Goal: Information Seeking & Learning: Learn about a topic

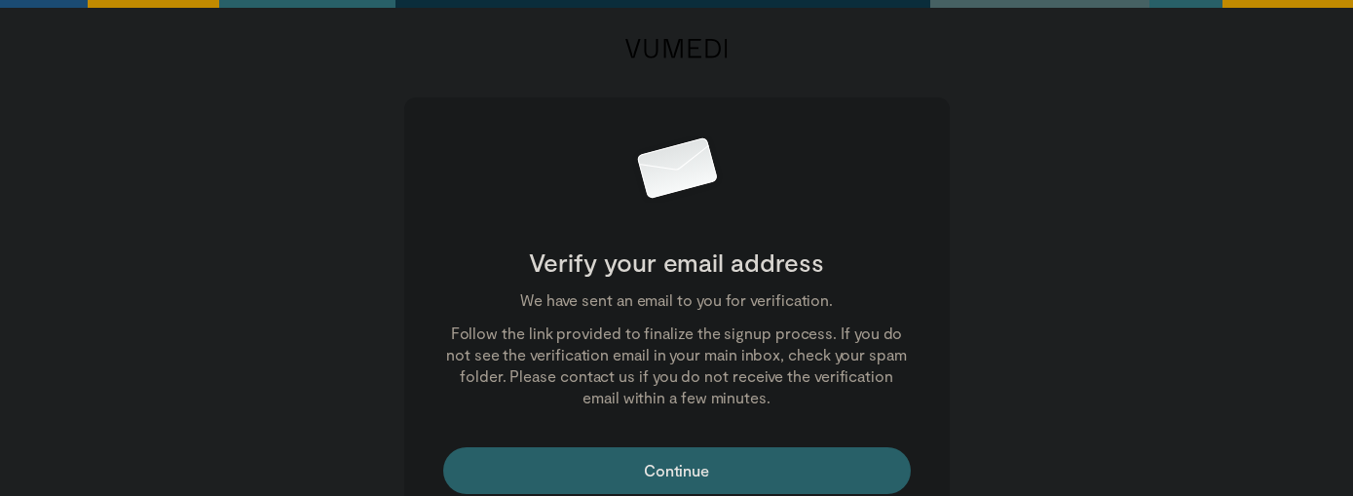
click at [1242, 283] on main "Verify your email address We have sent an email to you for verification. Follow…" at bounding box center [677, 266] width 1208 height 533
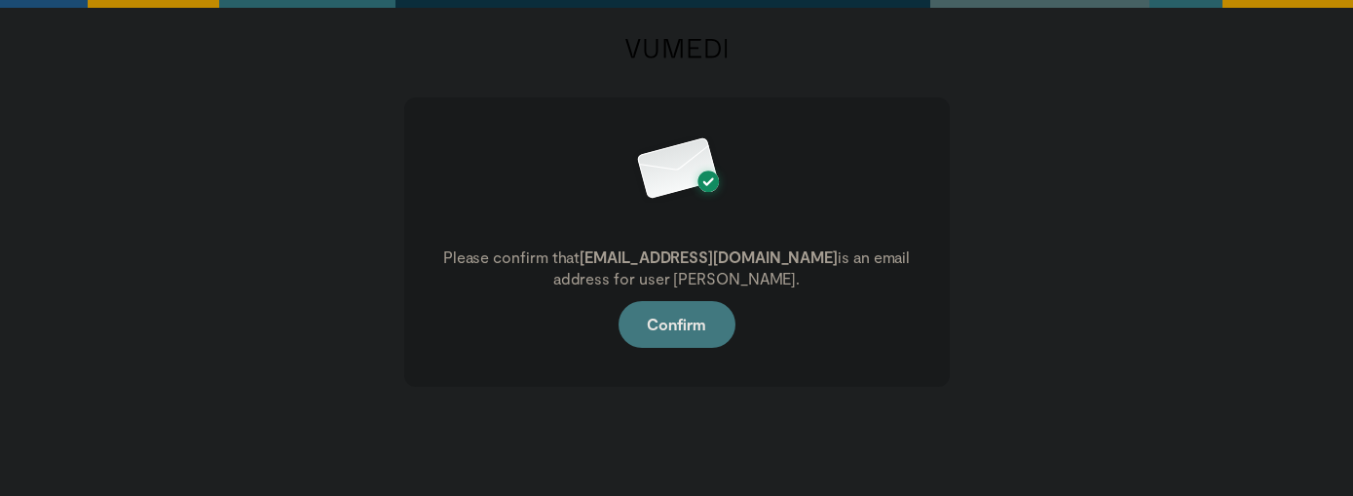
click at [675, 325] on button "Confirm" at bounding box center [677, 324] width 117 height 47
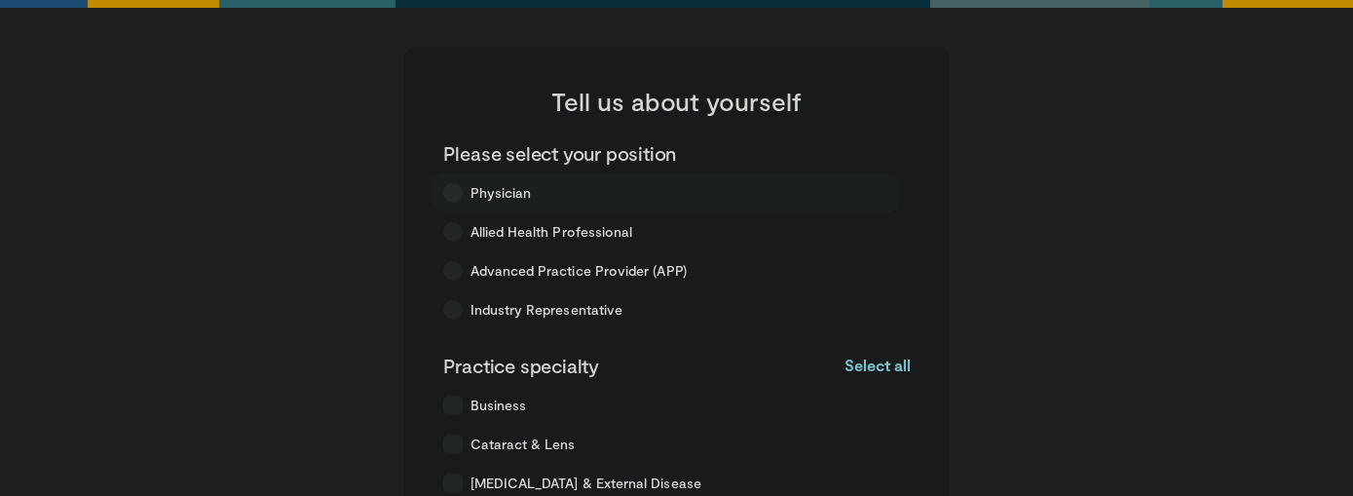
click at [511, 190] on span "Physician" at bounding box center [501, 192] width 61 height 19
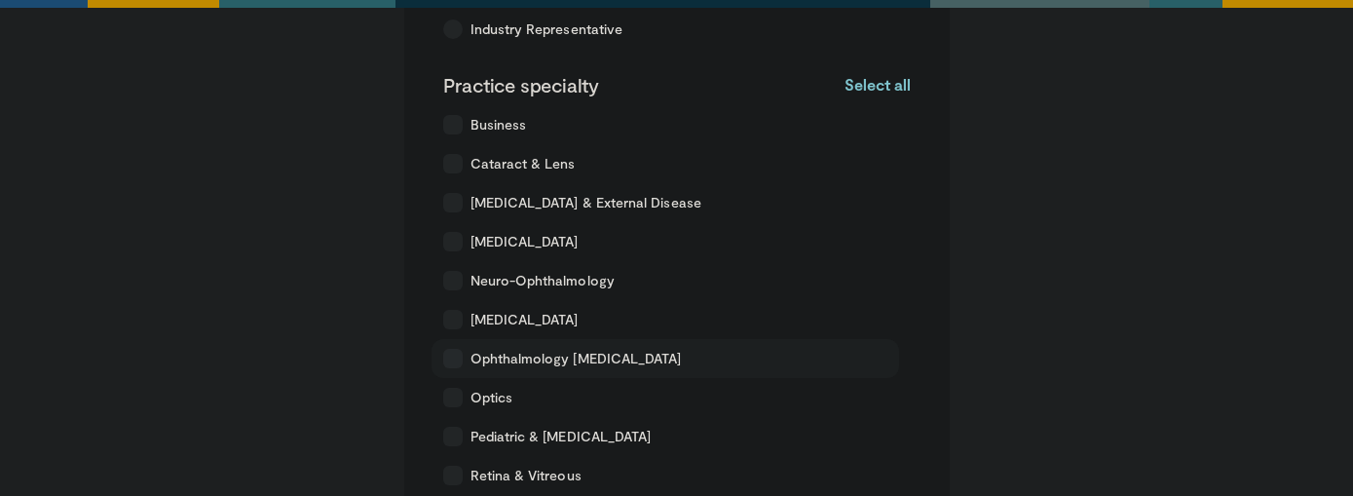
scroll to position [281, 0]
click at [517, 470] on span "Retina & Vitreous" at bounding box center [526, 475] width 111 height 19
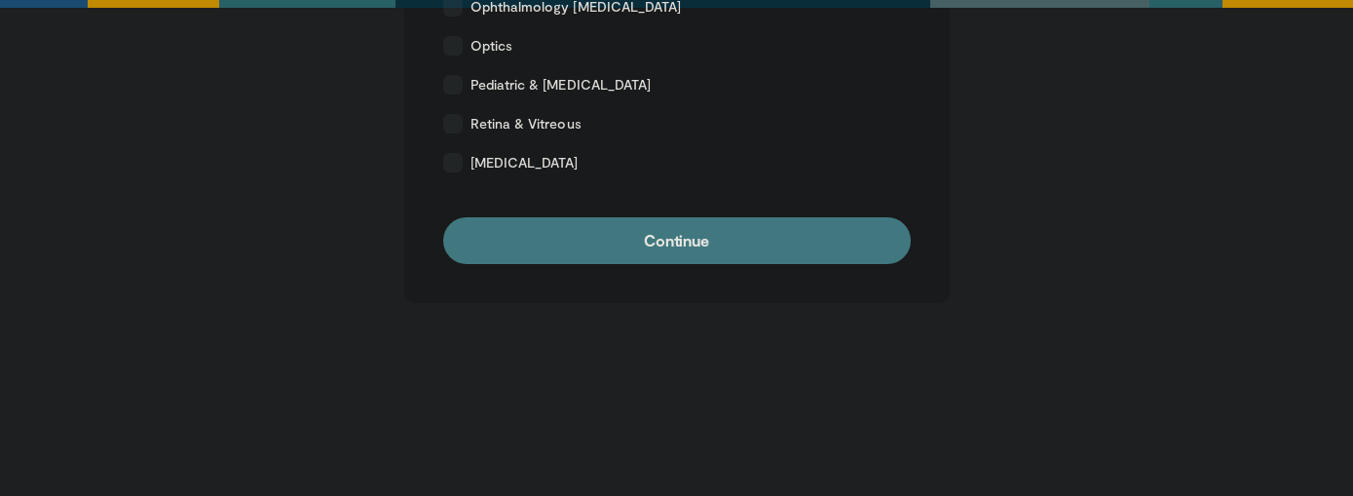
click at [621, 254] on button "Continue" at bounding box center [677, 240] width 468 height 47
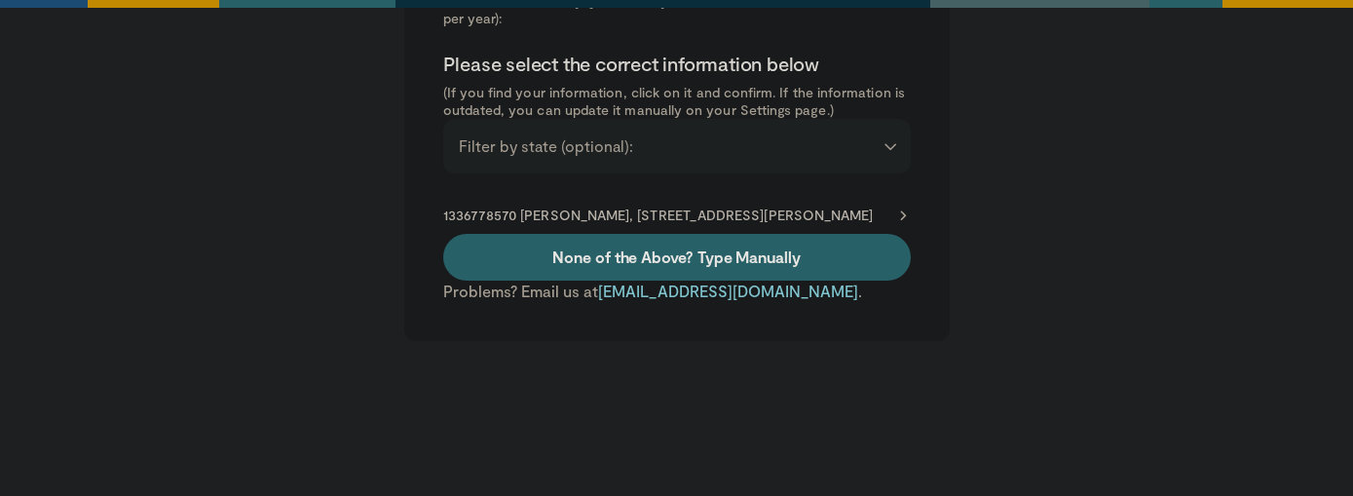
scroll to position [217, 0]
click at [665, 155] on div "**********" at bounding box center [677, 145] width 468 height 55
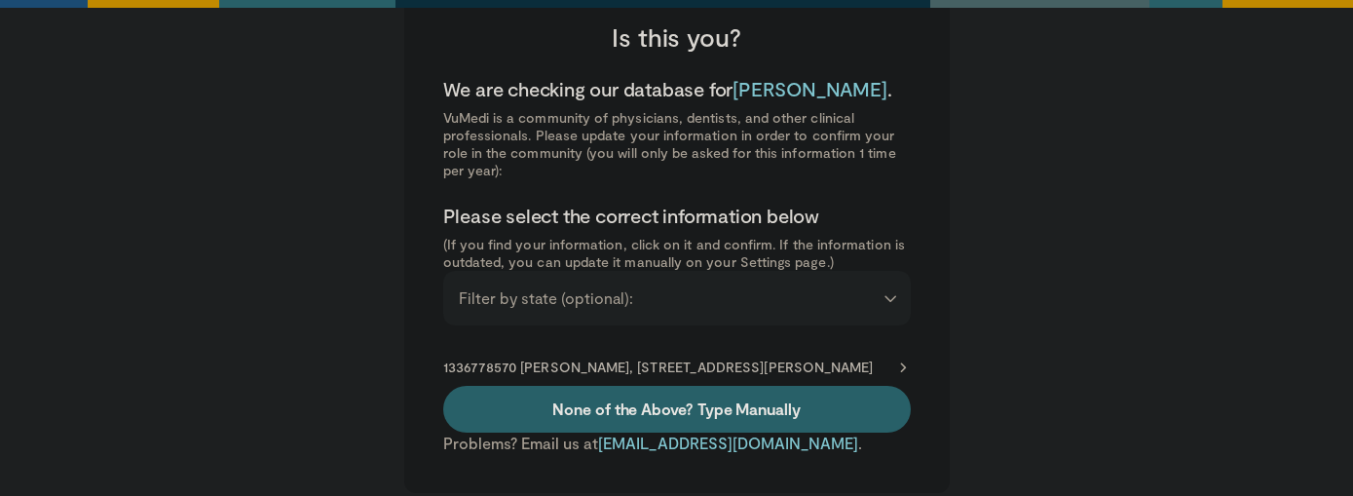
click at [837, 373] on p "1336778570 Paras Vora, 110 Conn Ter Ste 550, Lexington, KY, 40508-3206" at bounding box center [658, 368] width 431 height 18
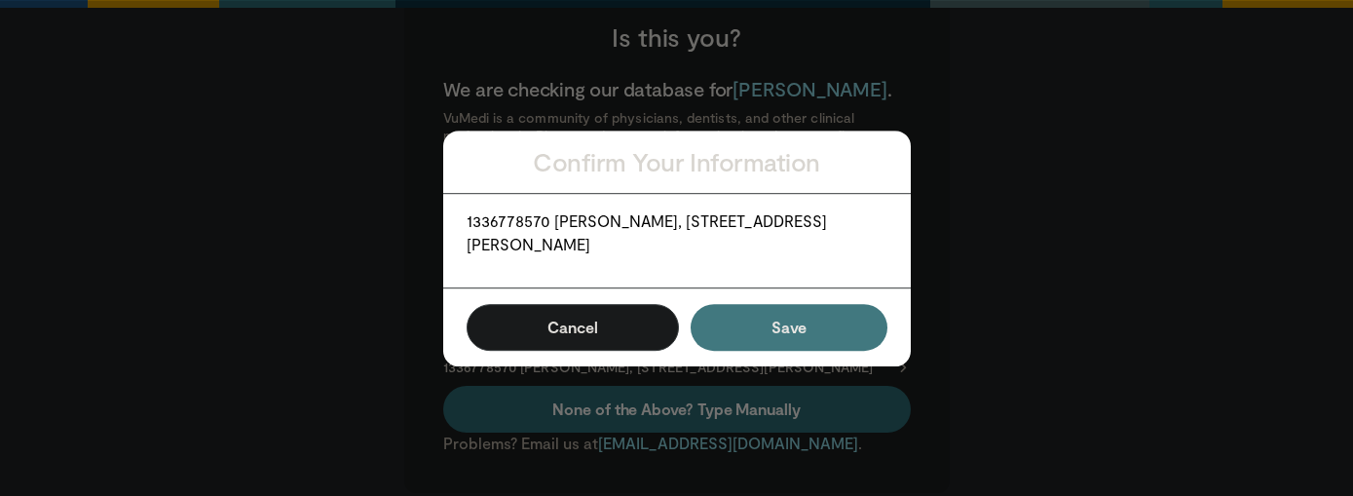
click at [760, 328] on button "Save" at bounding box center [789, 327] width 196 height 47
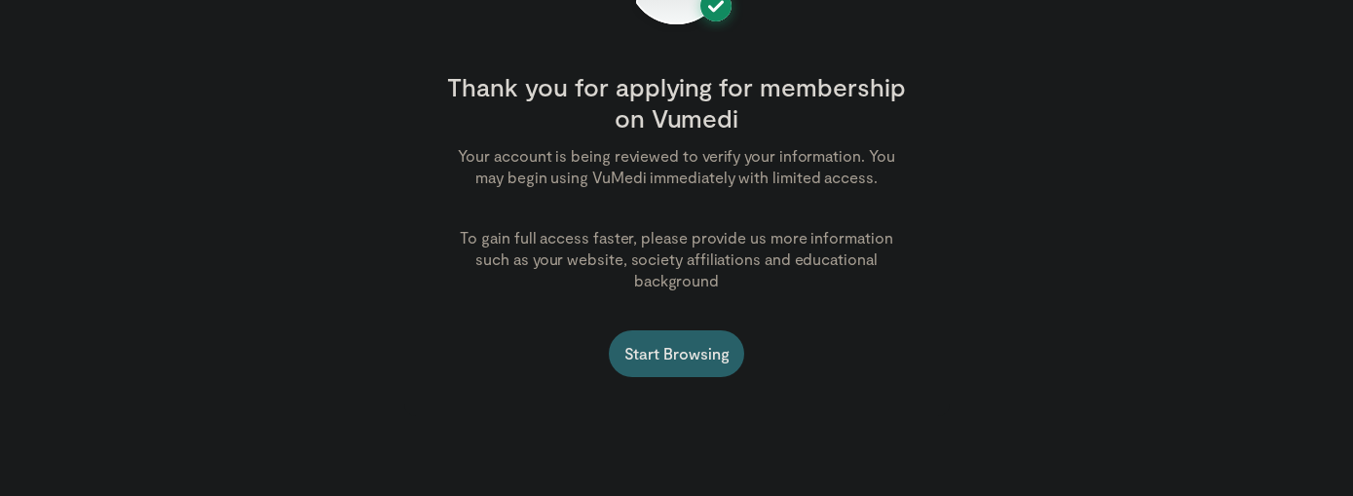
scroll to position [265, 0]
click at [704, 330] on link "Start Browsing" at bounding box center [677, 353] width 136 height 47
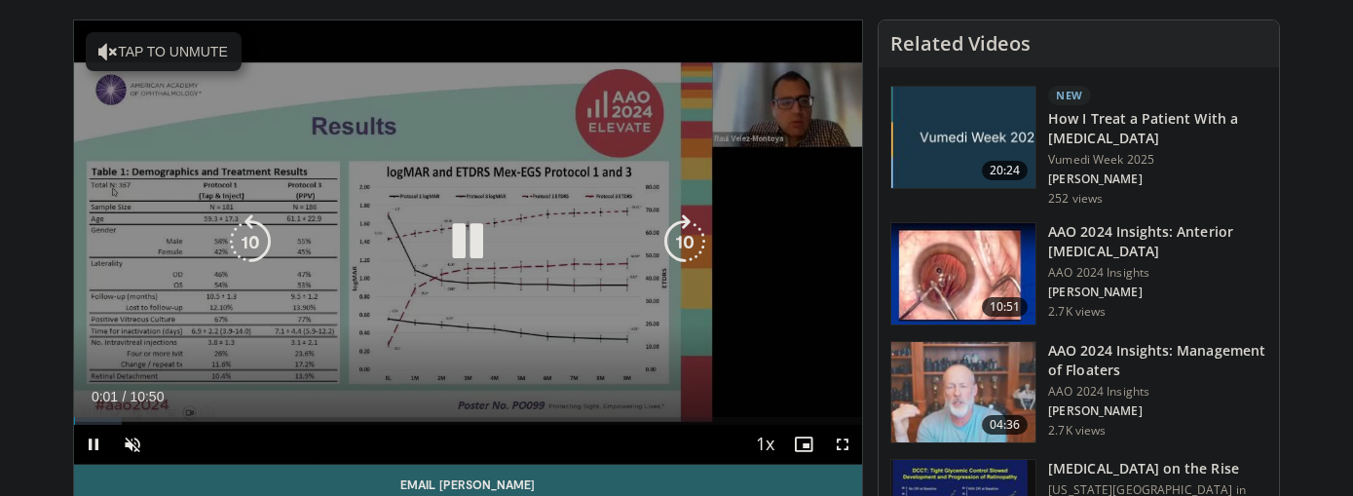
click at [134, 55] on button "Tap to unmute" at bounding box center [164, 51] width 156 height 39
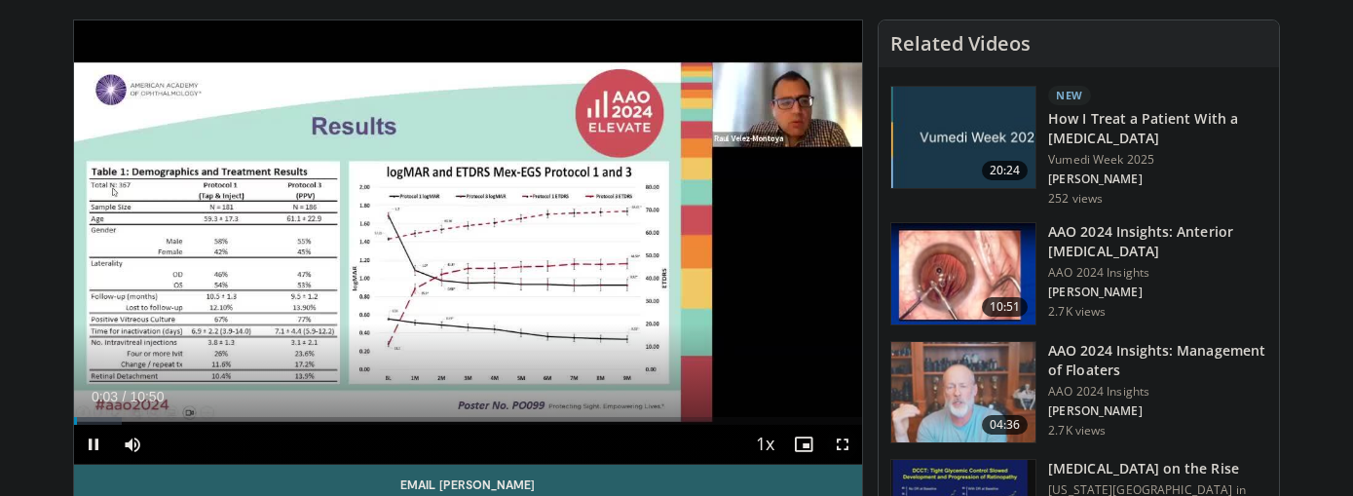
click at [840, 442] on span "Video Player" at bounding box center [842, 444] width 39 height 39
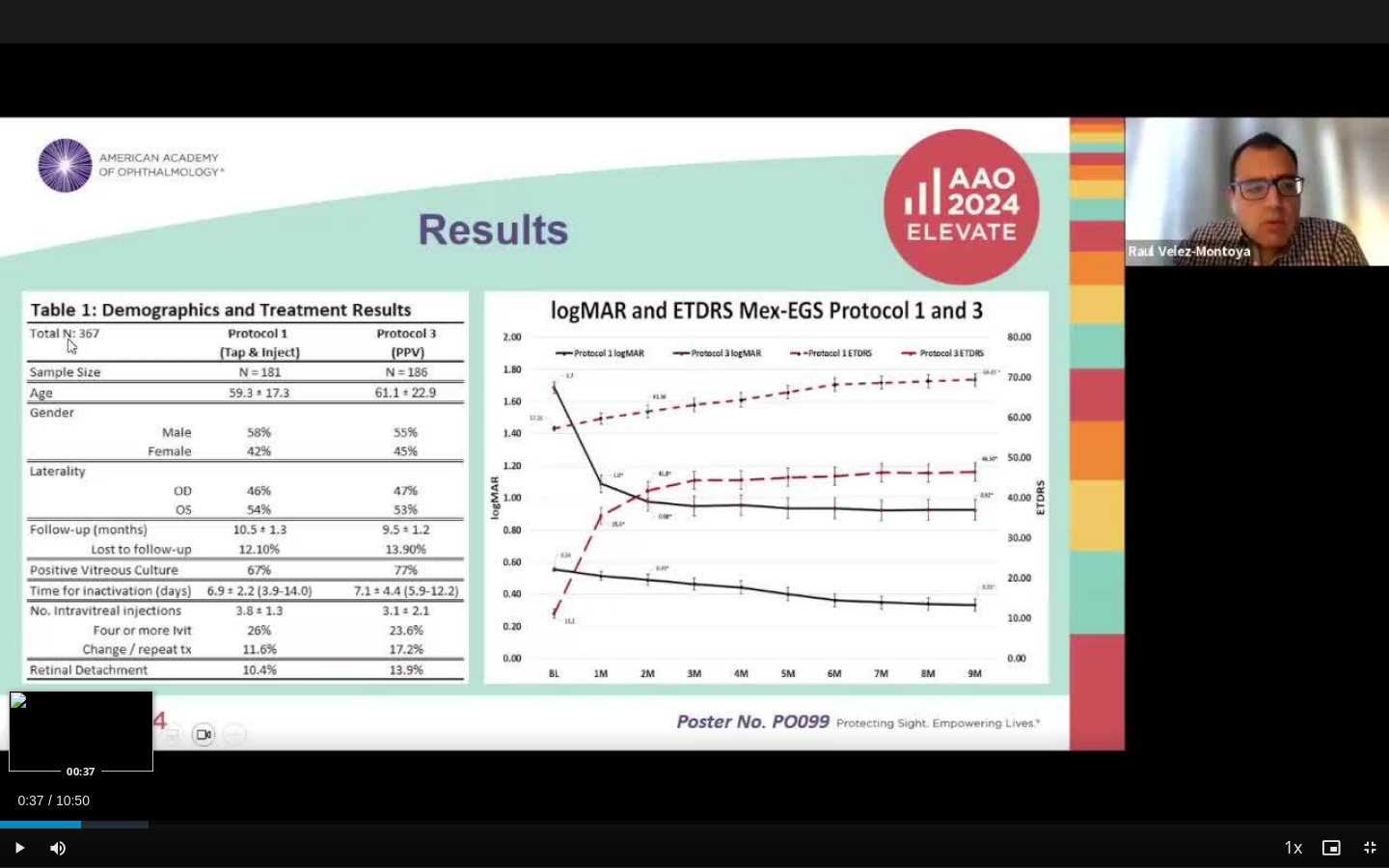
click at [81, 490] on div "Loaded : 10.67% 00:37 00:37" at bounding box center [694, 824] width 1389 height 8
click at [111, 490] on div "Loaded : 15.25% 00:38 00:51" at bounding box center [694, 824] width 1389 height 8
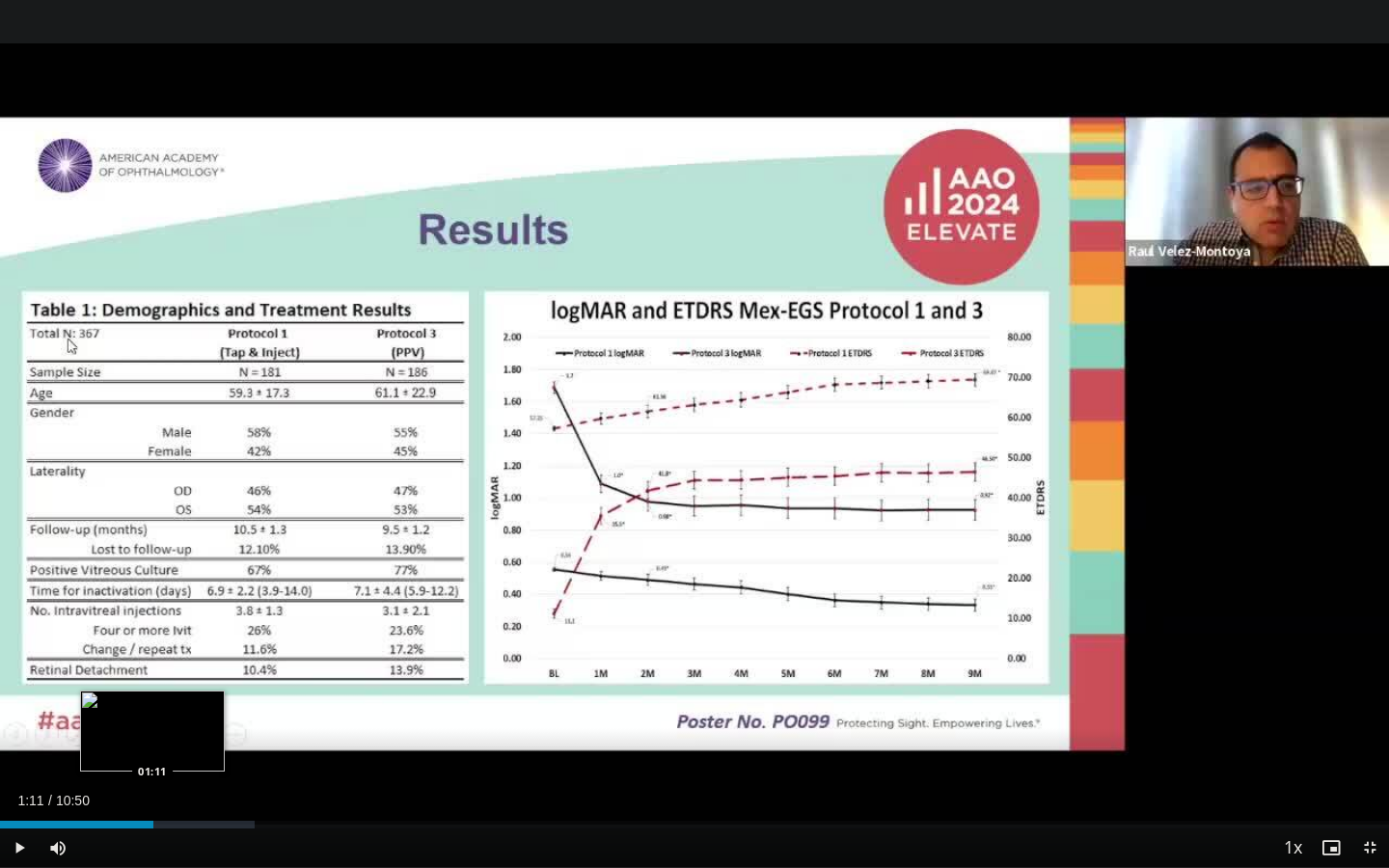
click at [153, 490] on div "Loaded : 18.30% 01:11 01:11" at bounding box center [694, 824] width 1389 height 8
click at [187, 490] on div "Loaded : 21.35% 01:27 01:27" at bounding box center [694, 819] width 1389 height 19
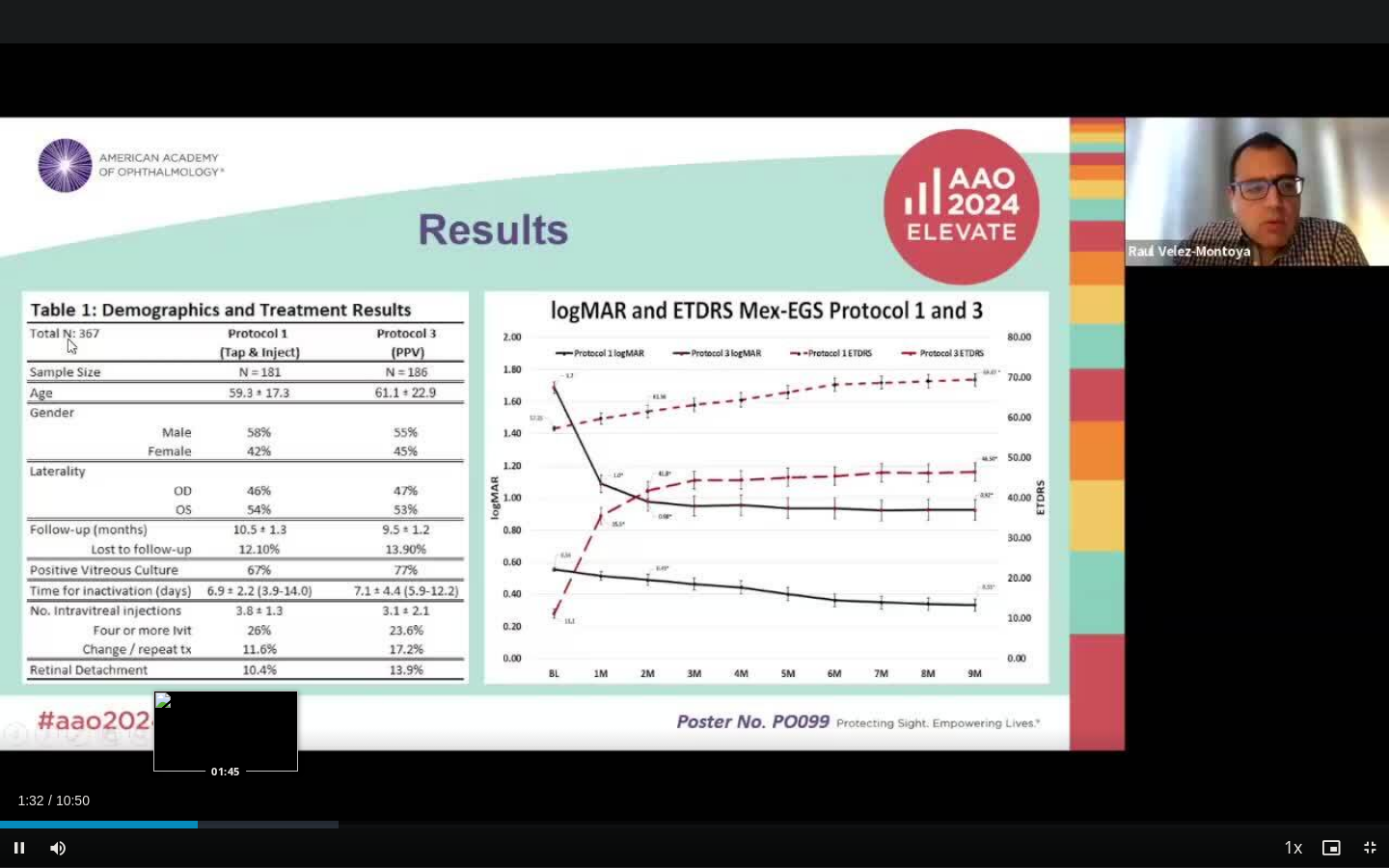
click at [227, 490] on div "Progress Bar" at bounding box center [235, 824] width 207 height 8
click at [252, 490] on div "Loaded : 25.93% 01:46 01:58" at bounding box center [694, 824] width 1389 height 8
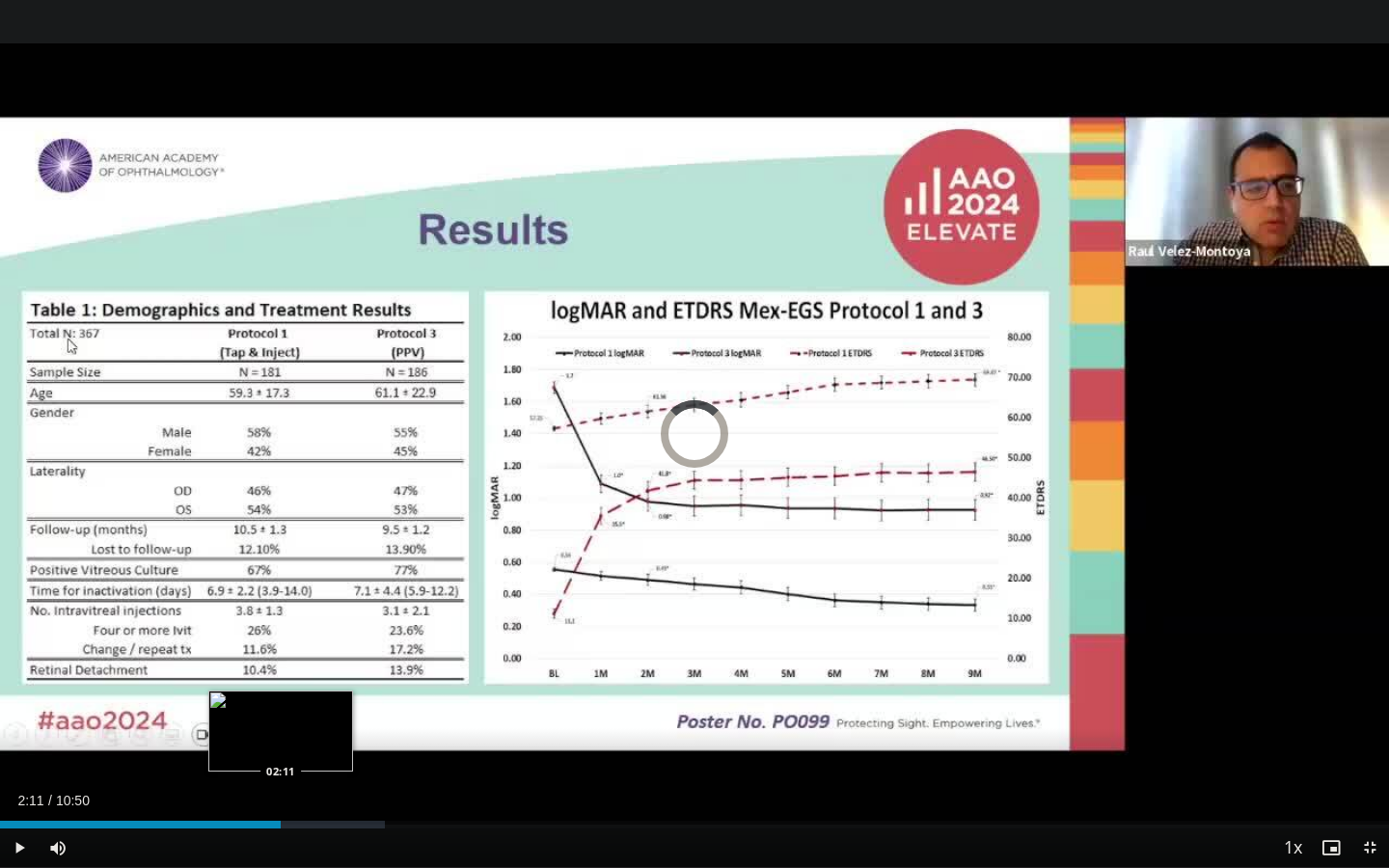
click at [281, 490] on div "Loaded : 27.69% 02:11 02:11" at bounding box center [694, 824] width 1389 height 8
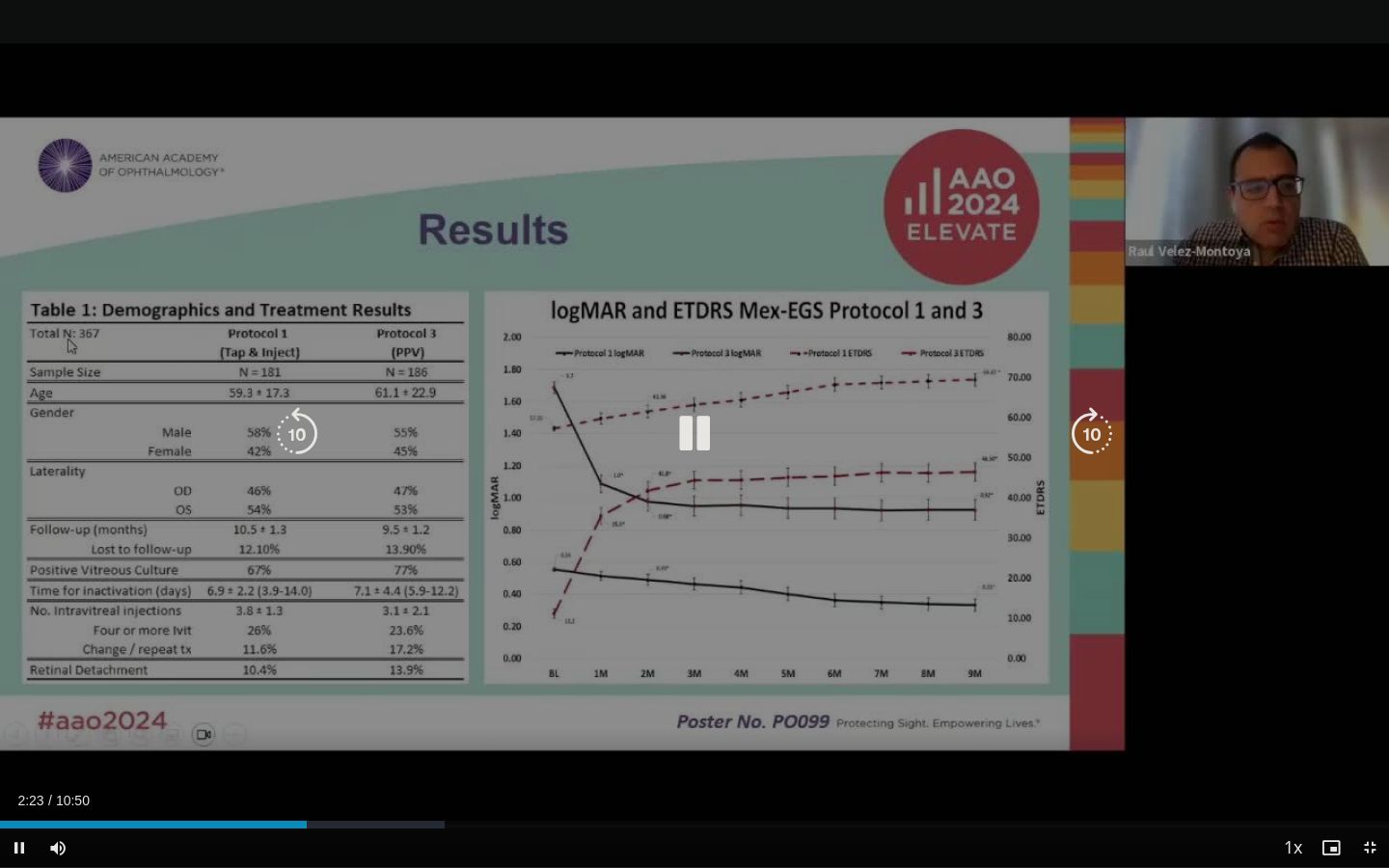
click at [678, 440] on icon "Video Player" at bounding box center [694, 434] width 54 height 54
click at [750, 490] on div "10 seconds Tap to unmute" at bounding box center [694, 434] width 1389 height 867
click at [1086, 438] on icon "Video Player" at bounding box center [1092, 434] width 54 height 54
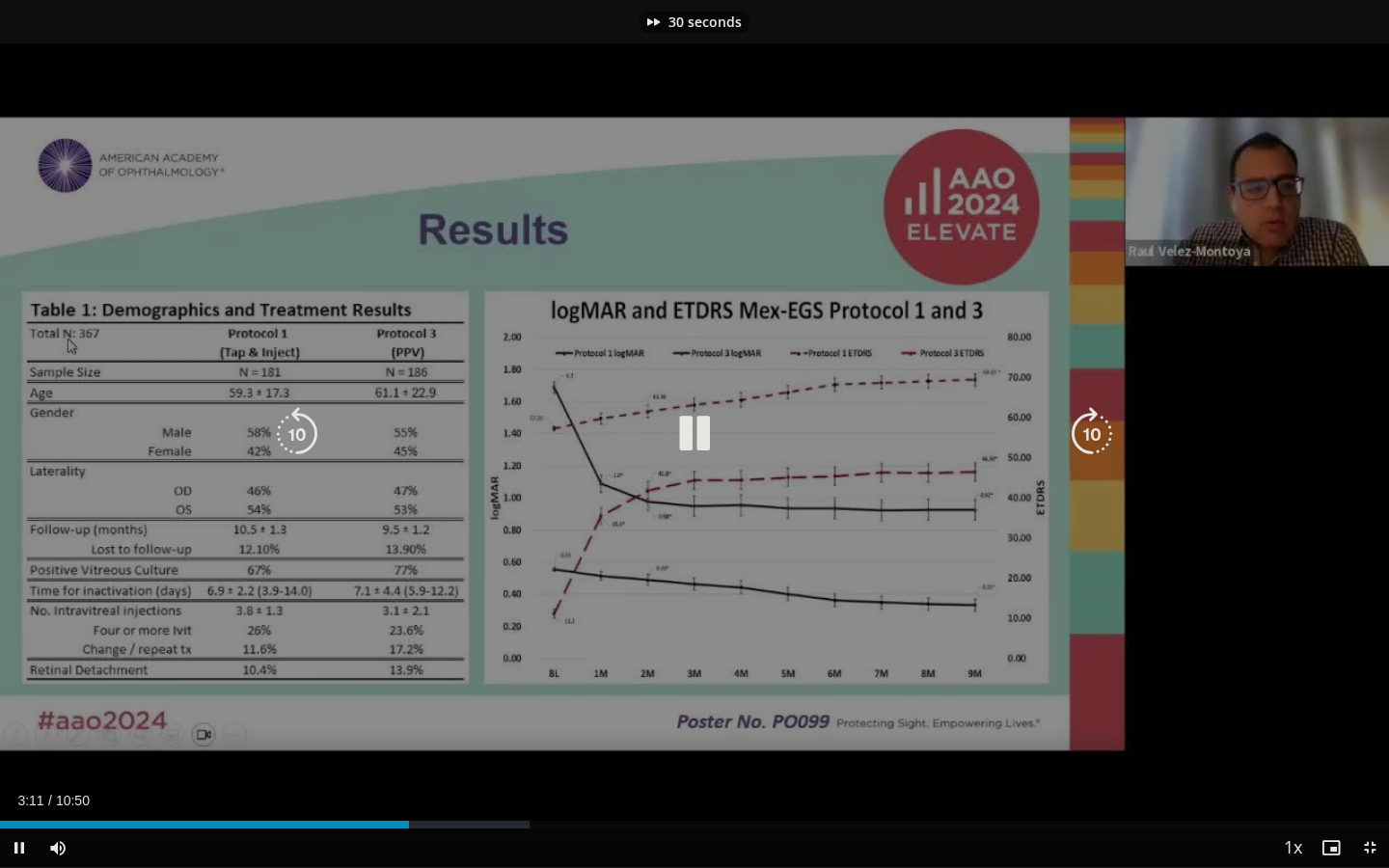
click at [1086, 438] on icon "Video Player" at bounding box center [1092, 434] width 54 height 54
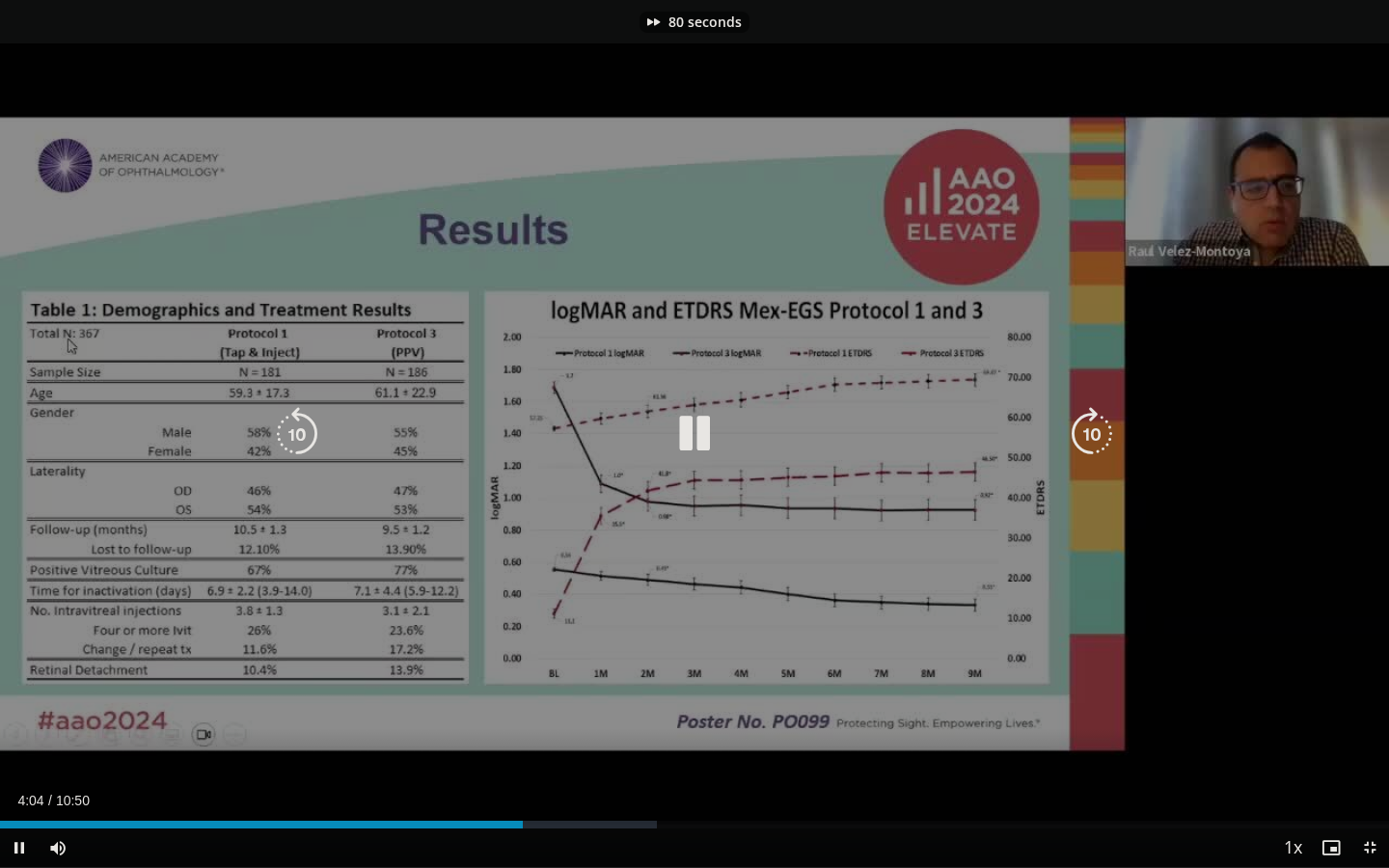
click at [1086, 438] on icon "Video Player" at bounding box center [1092, 434] width 54 height 54
click at [1079, 435] on icon "Video Player" at bounding box center [1092, 434] width 54 height 54
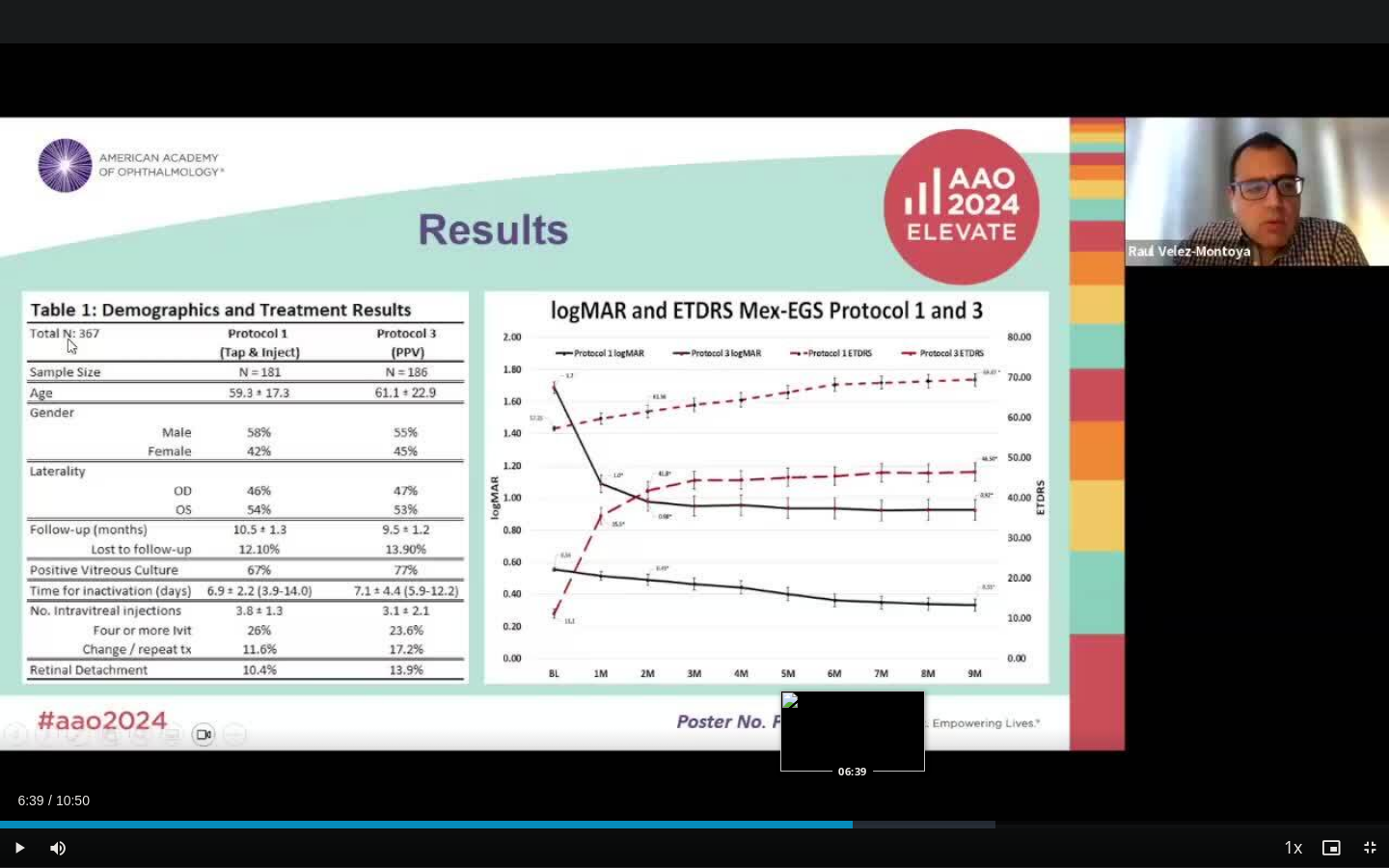
click at [852, 490] on div "Loaded : 71.70% 06:44 06:39" at bounding box center [694, 819] width 1389 height 19
click at [823, 490] on div "Loaded : 72.29% 06:25 06:25" at bounding box center [694, 819] width 1389 height 19
click at [836, 490] on div "Loaded : 72.29% 06:30 06:30" at bounding box center [694, 819] width 1389 height 19
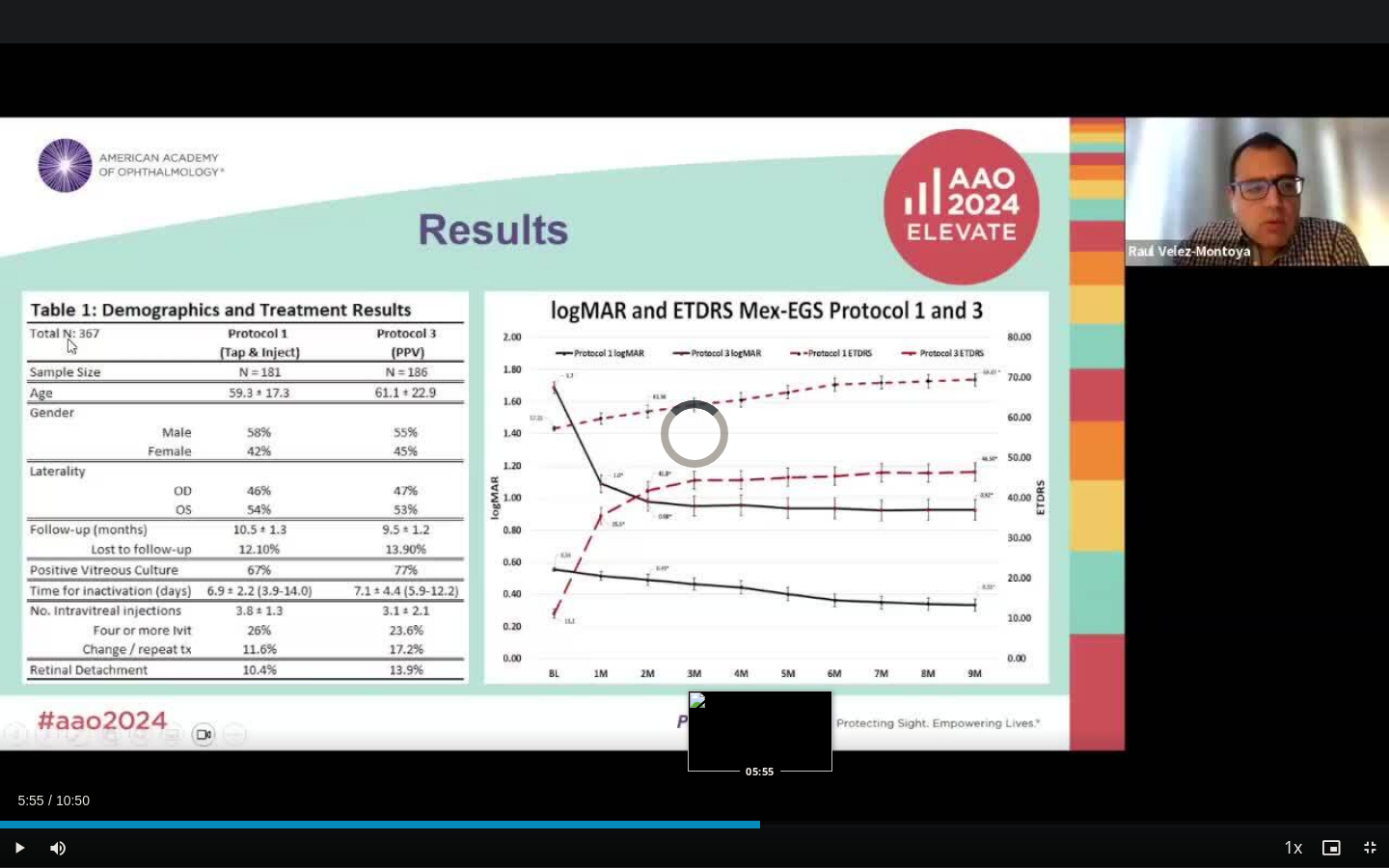
click at [760, 490] on div "Loaded : 0.00% 06:46 05:55" at bounding box center [694, 819] width 1389 height 19
click at [742, 490] on div "Loaded : 64.60% 05:47 05:47" at bounding box center [694, 824] width 1389 height 8
click at [742, 490] on div "Loaded : 67.12% 06:13 05:47" at bounding box center [694, 824] width 1389 height 8
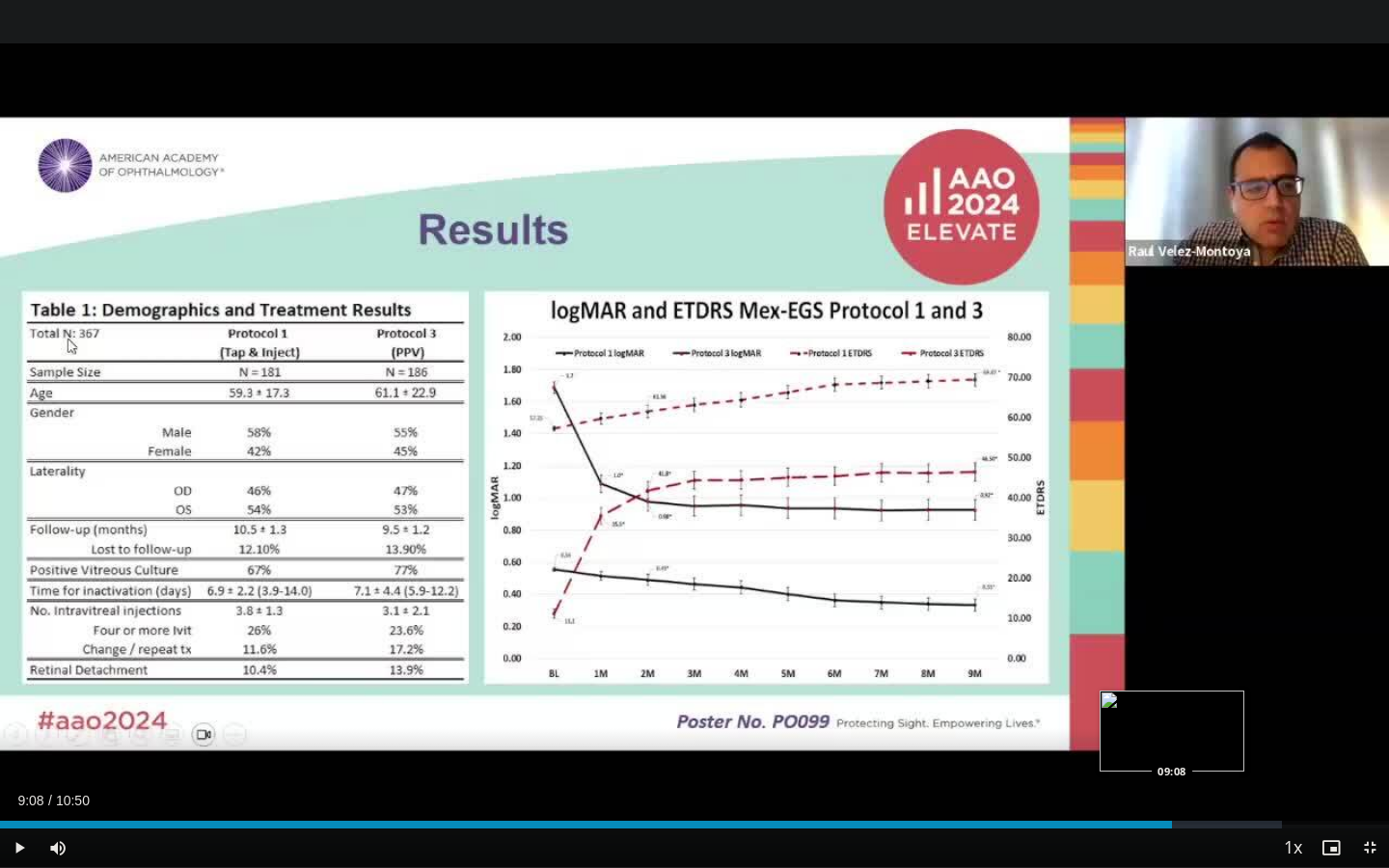
click at [1172, 490] on div "Loaded : 92.28% 09:08 09:08" at bounding box center [694, 824] width 1389 height 8
click at [1204, 490] on div "Loaded : 93.82% 09:23 09:23" at bounding box center [694, 819] width 1389 height 19
click at [1339, 490] on span "Video Player" at bounding box center [1369, 847] width 39 height 39
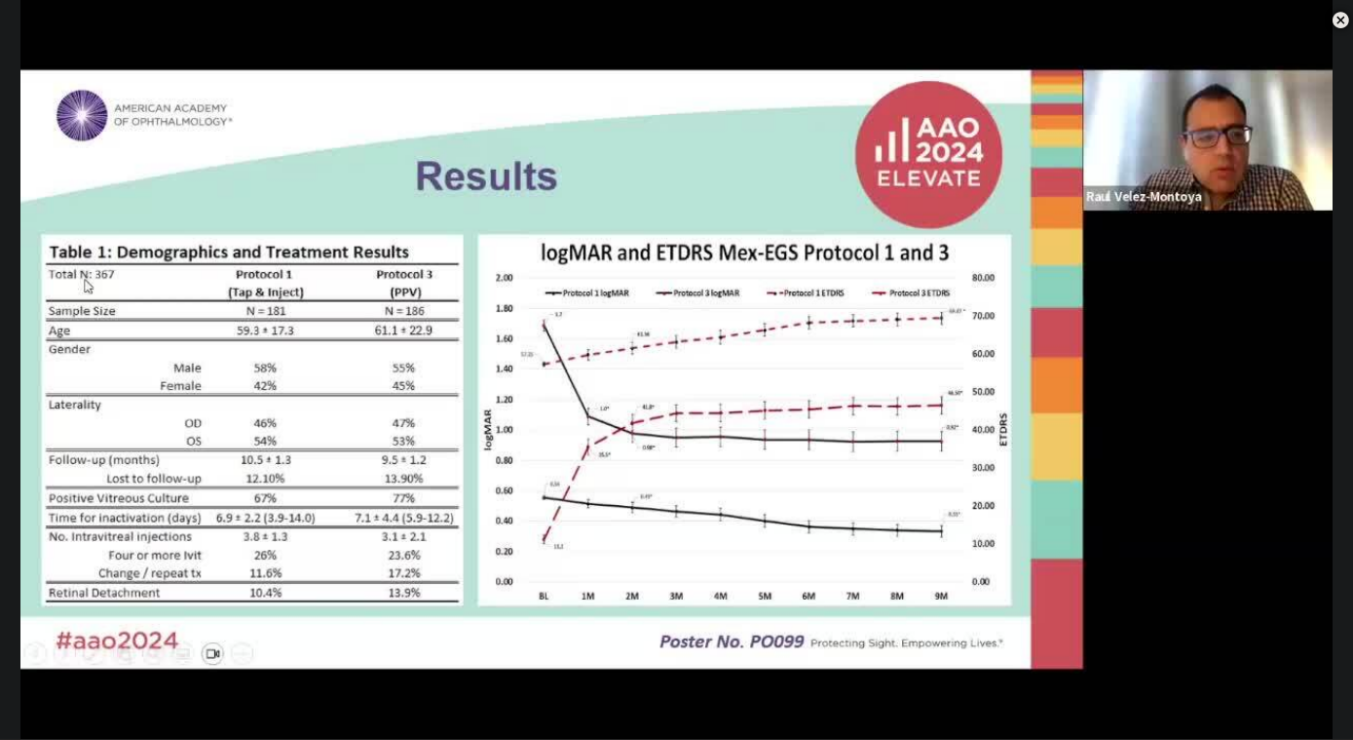
scroll to position [877, 0]
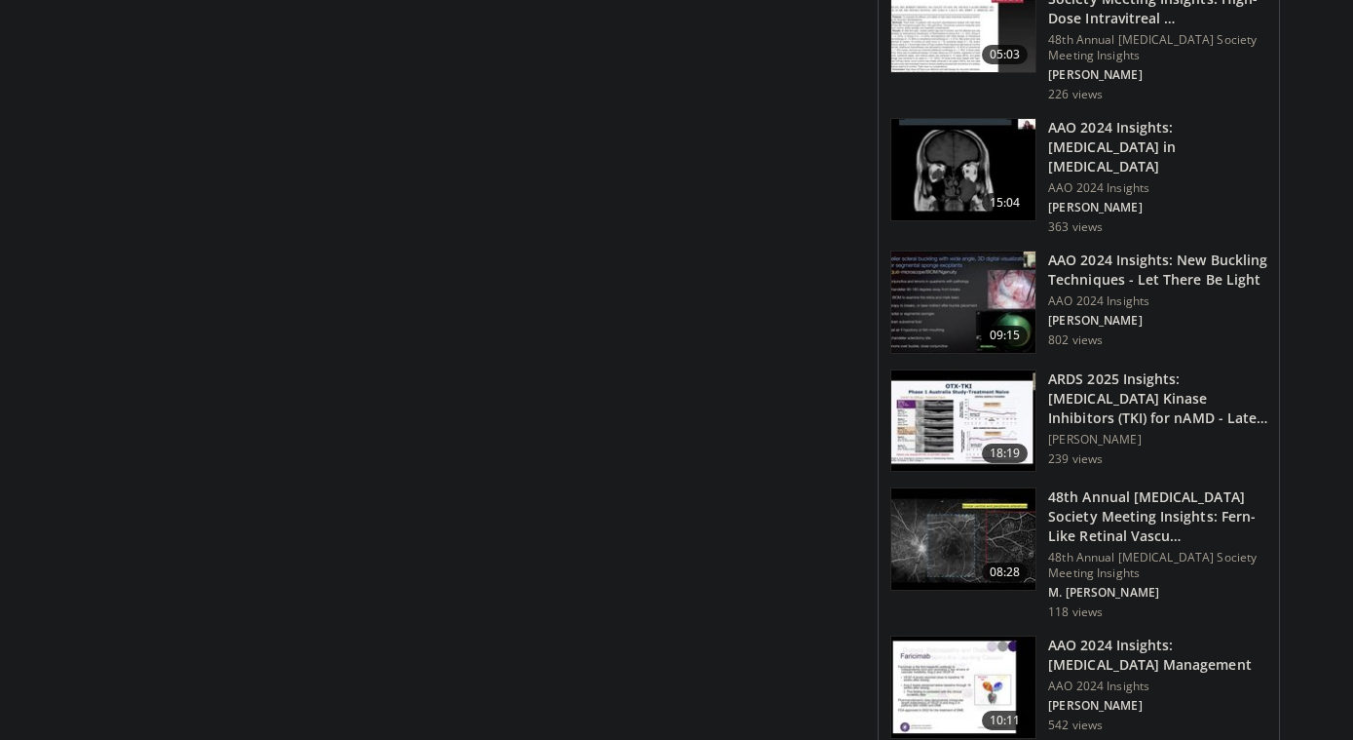
scroll to position [1689, 0]
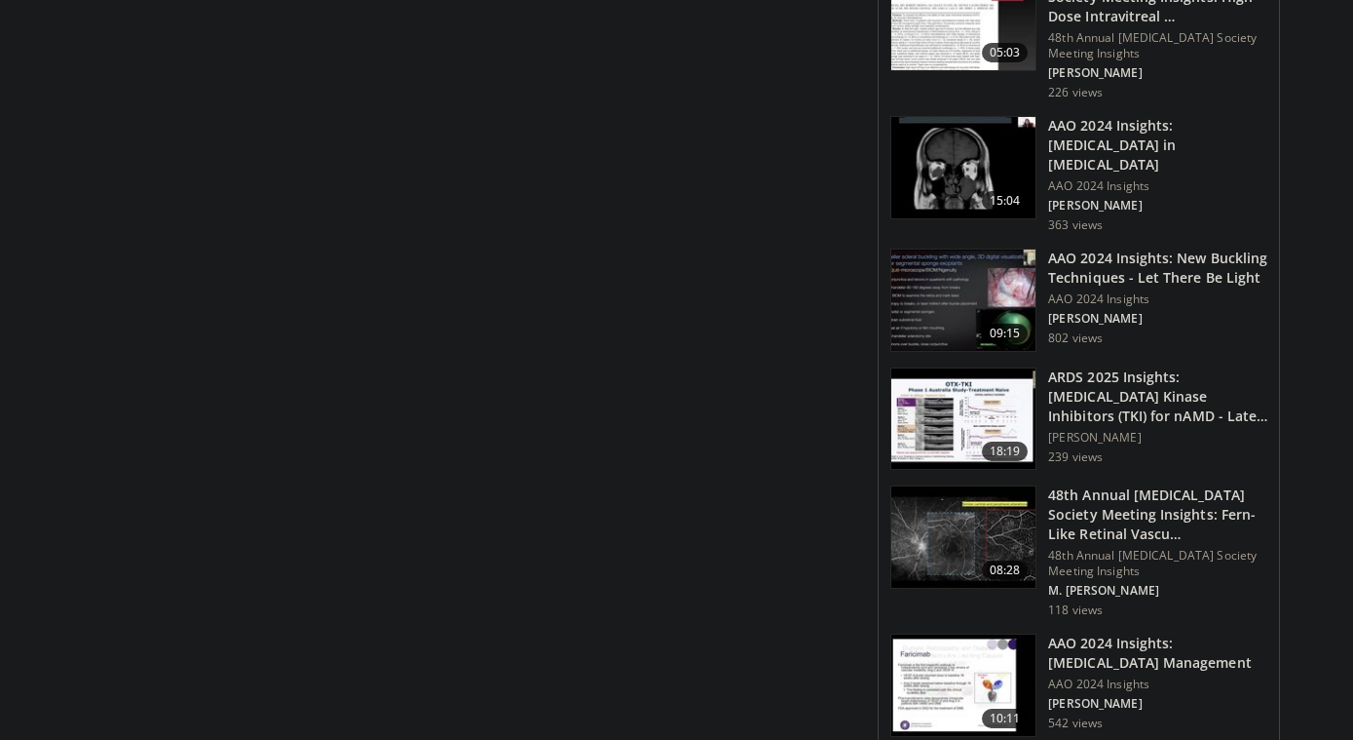
click at [967, 267] on img at bounding box center [964, 299] width 144 height 101
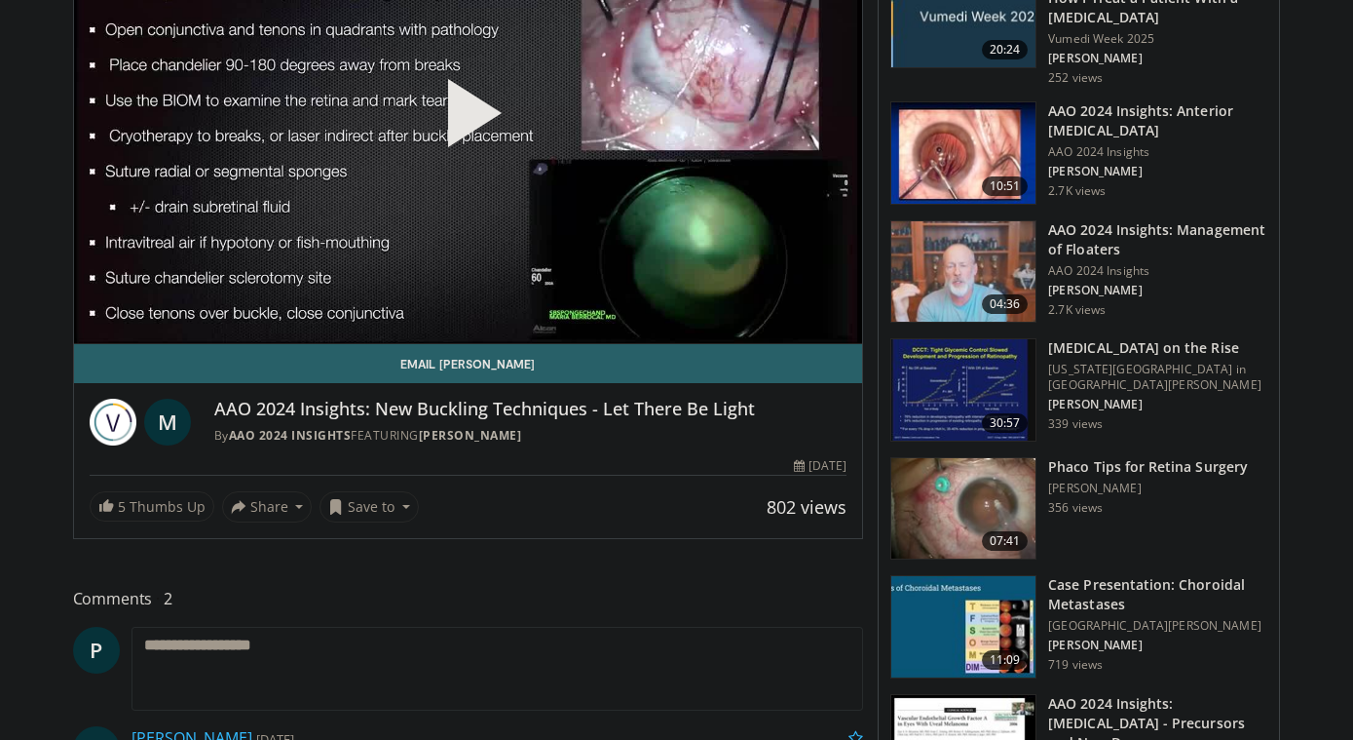
scroll to position [232, 0]
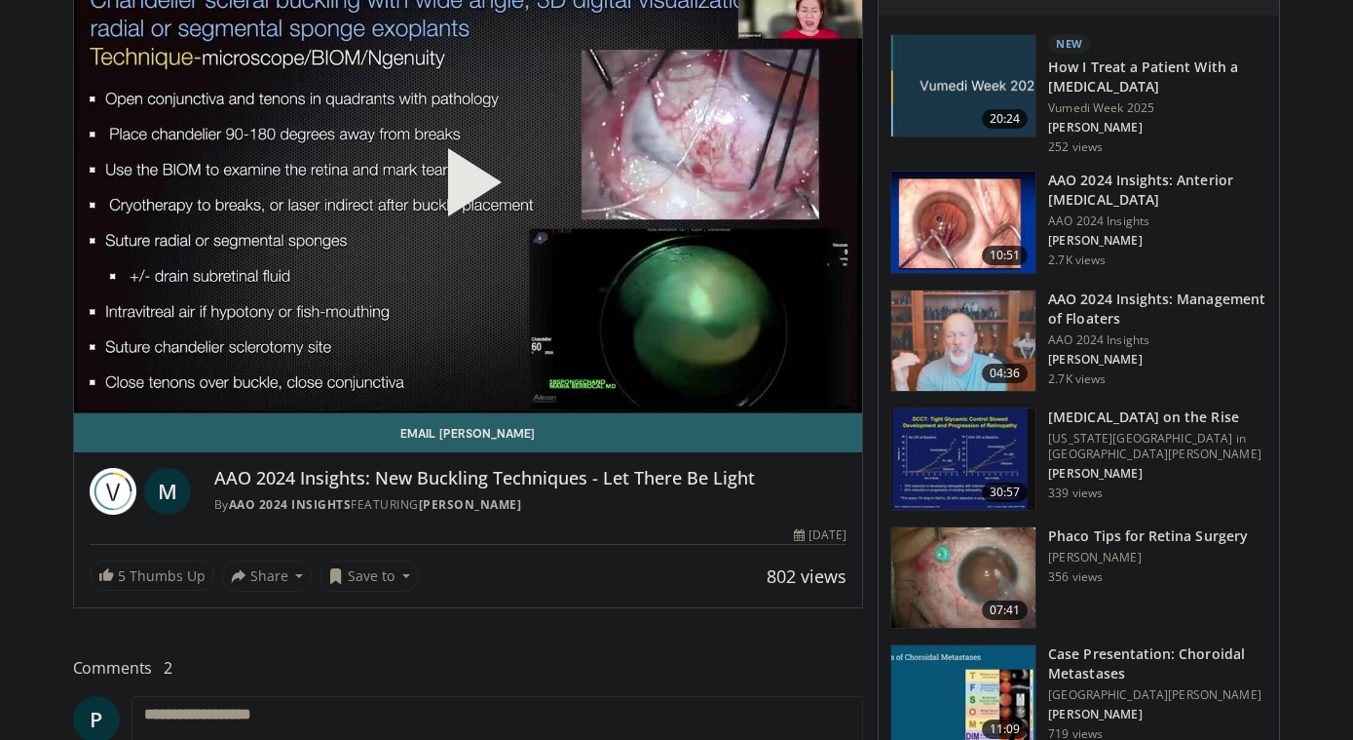
click at [468, 190] on span "Video Player" at bounding box center [468, 190] width 0 height 0
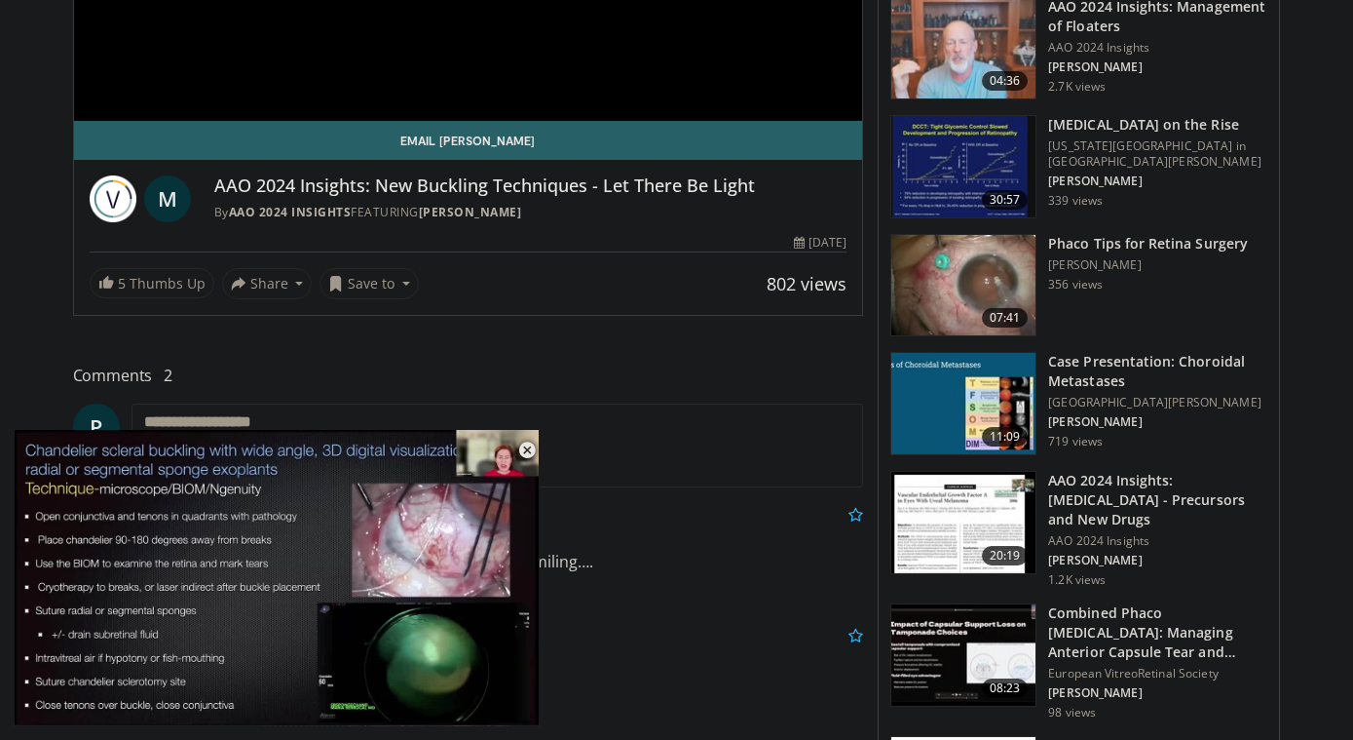
scroll to position [525, 0]
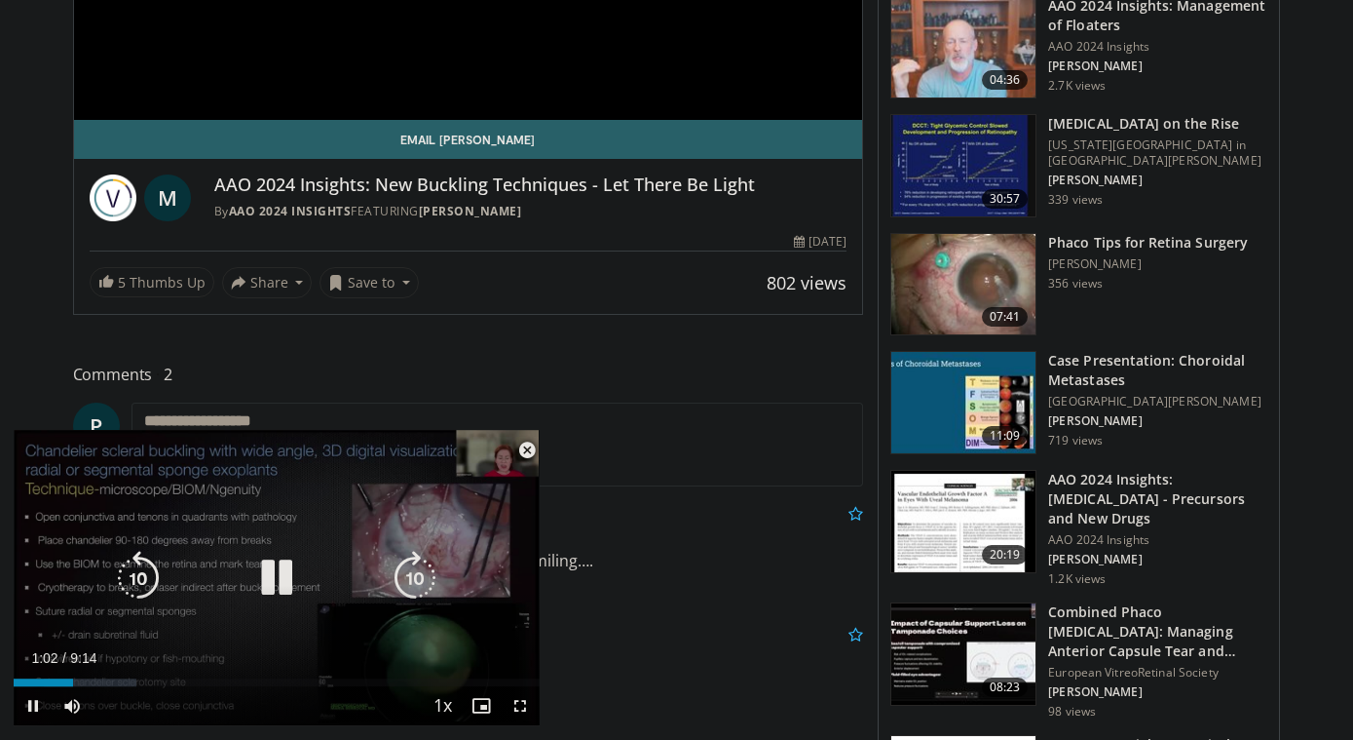
click at [410, 577] on icon "Video Player" at bounding box center [415, 578] width 55 height 55
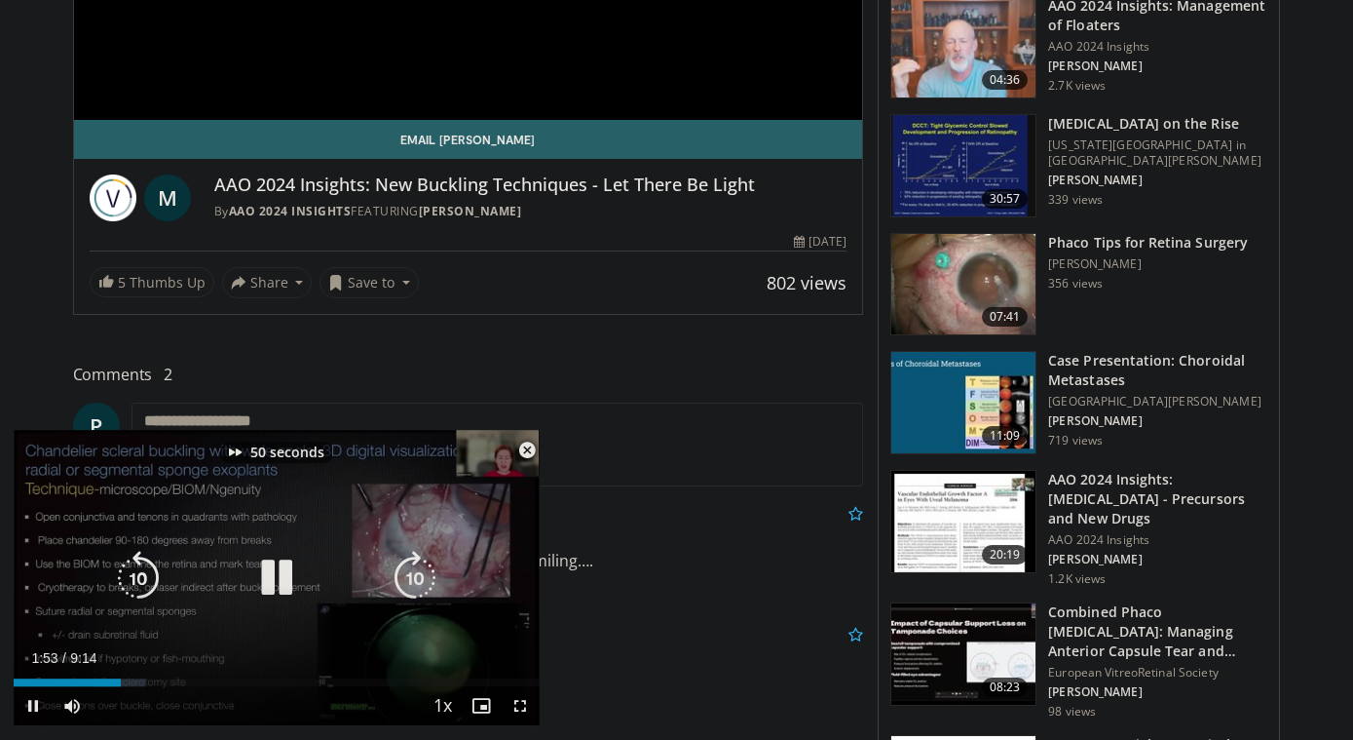
click at [410, 577] on icon "Video Player" at bounding box center [415, 578] width 55 height 55
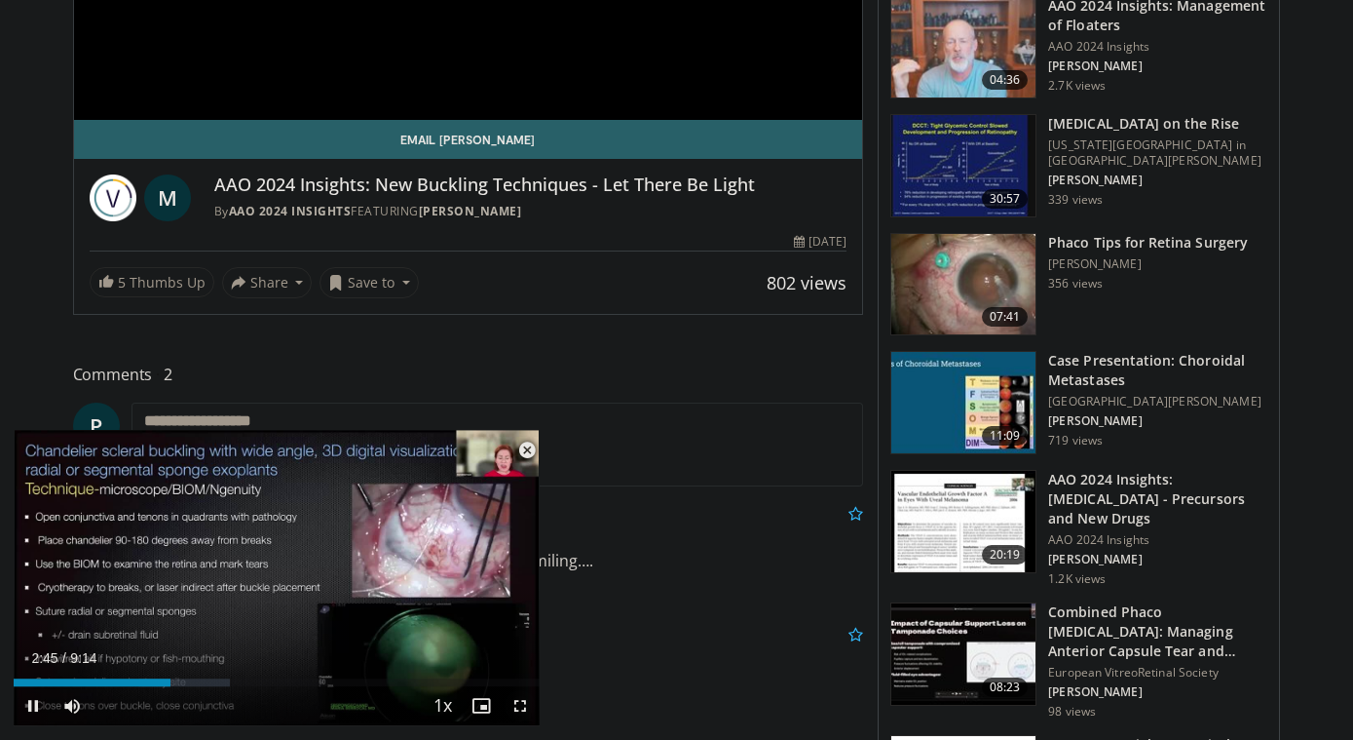
click at [526, 700] on span "Video Player" at bounding box center [520, 705] width 39 height 39
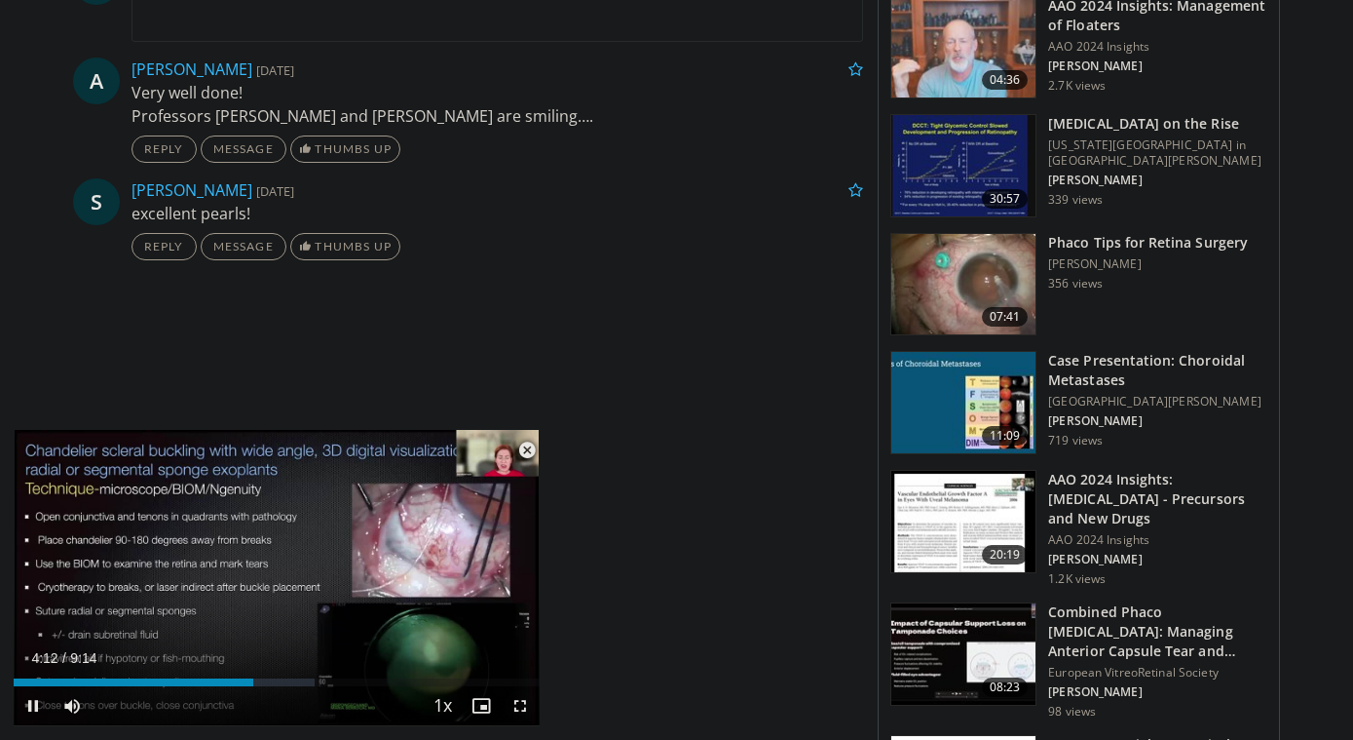
click at [518, 698] on span "Video Player" at bounding box center [520, 705] width 39 height 39
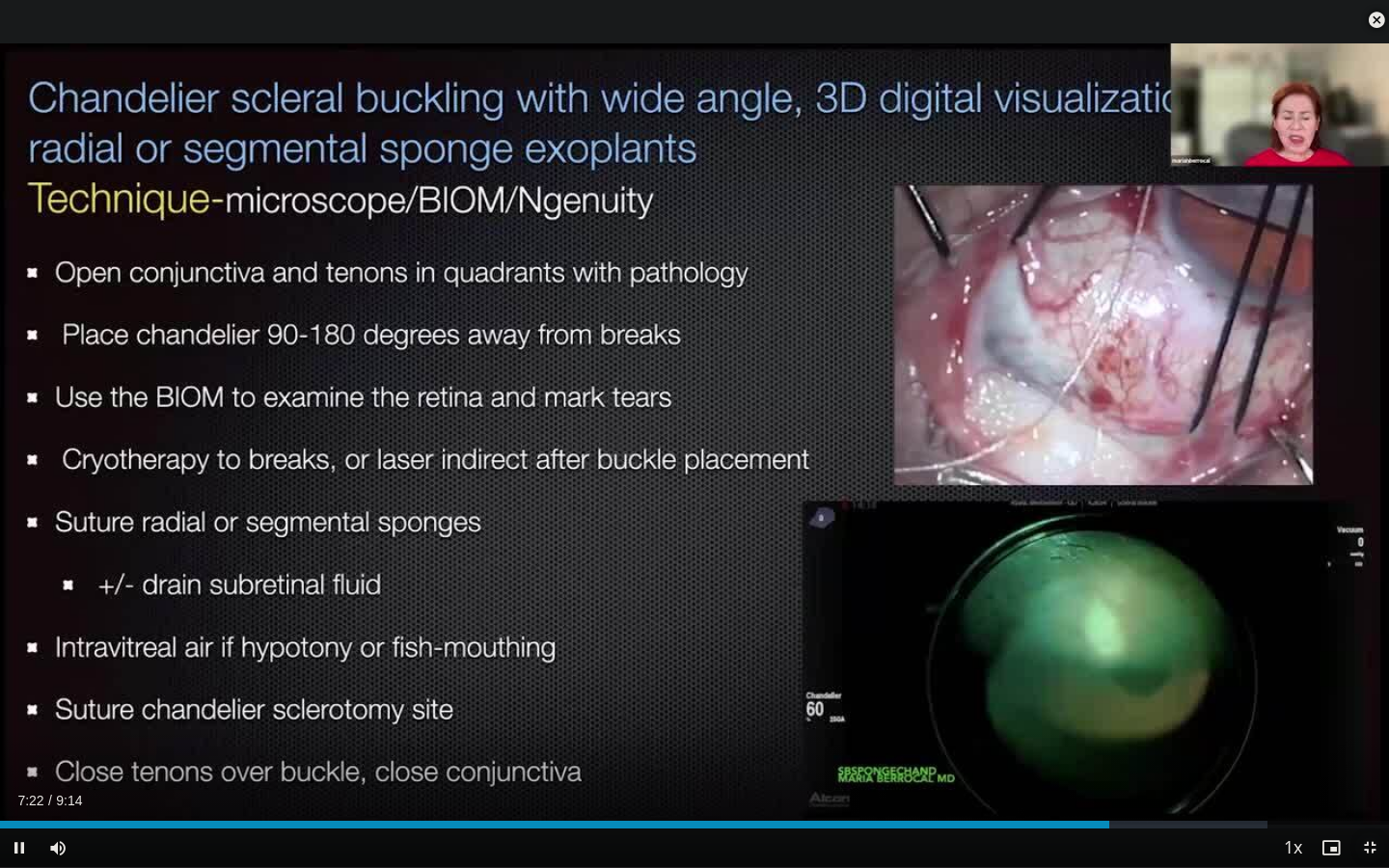
click at [1339, 731] on span "Video Player" at bounding box center [1369, 847] width 39 height 39
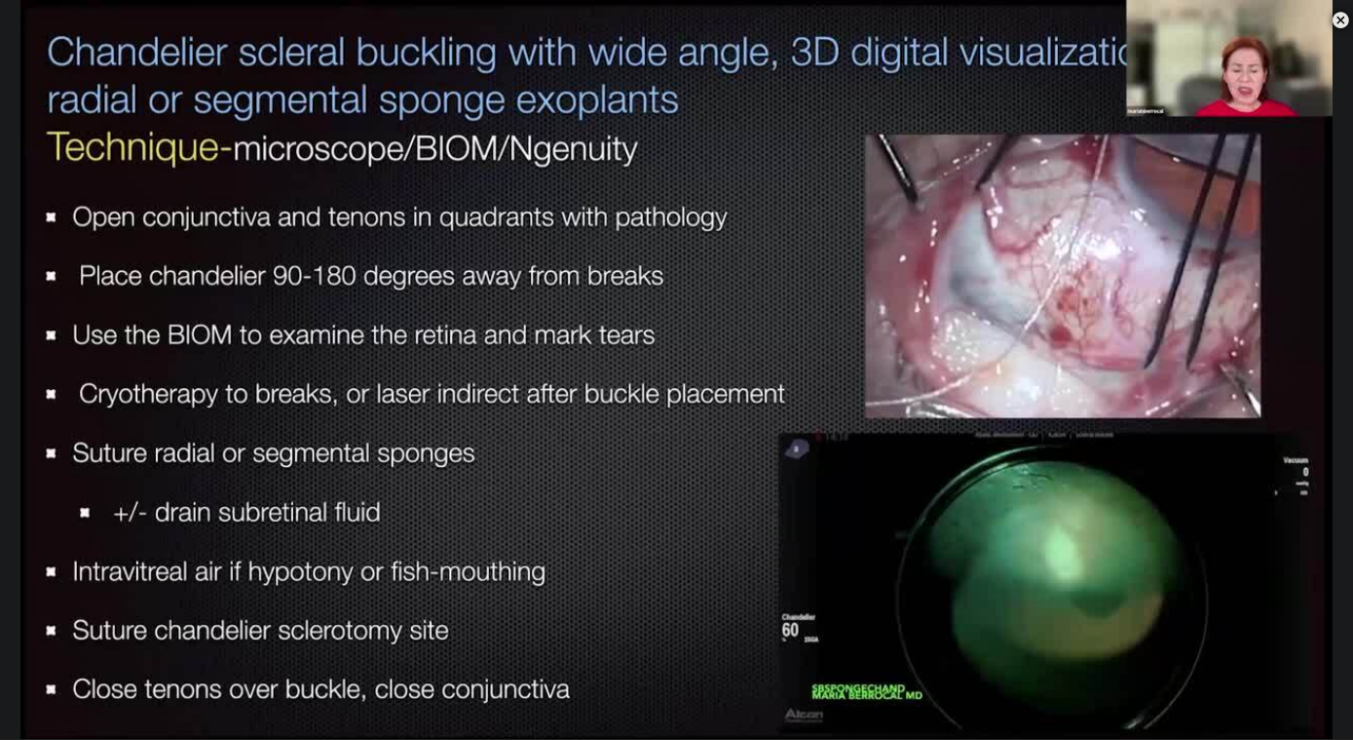
scroll to position [786, 0]
